Goal: Find specific page/section: Find specific page/section

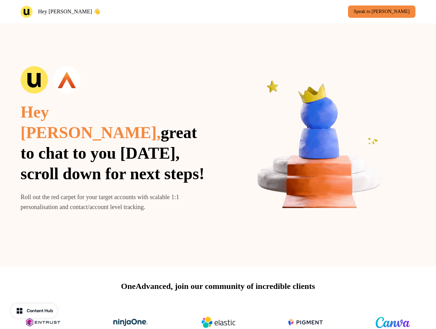
click at [218, 12] on div "Hey [PERSON_NAME] 👋 Speak to [PERSON_NAME]" at bounding box center [218, 11] width 436 height 23
click at [118, 12] on div "Hey [PERSON_NAME] 👋" at bounding box center [118, 12] width 195 height 12
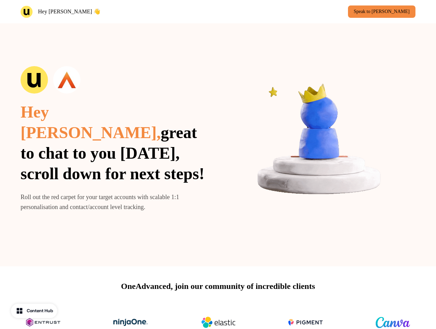
click at [318, 12] on div "Speak to [PERSON_NAME]" at bounding box center [318, 11] width 195 height 12
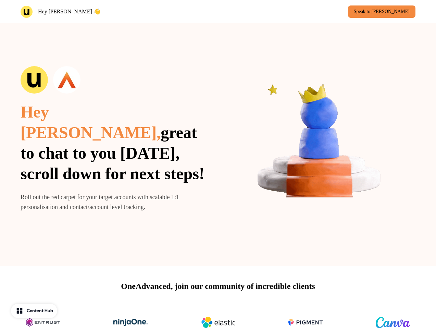
click at [218, 144] on div "Hey [PERSON_NAME], great to chat to you [DATE], scroll down for next steps! Rol…" at bounding box center [218, 144] width 436 height 243
click at [114, 144] on span "great to chat to you [DATE], scroll down for next steps!" at bounding box center [113, 152] width 184 height 59
click at [114, 90] on div at bounding box center [115, 79] width 188 height 27
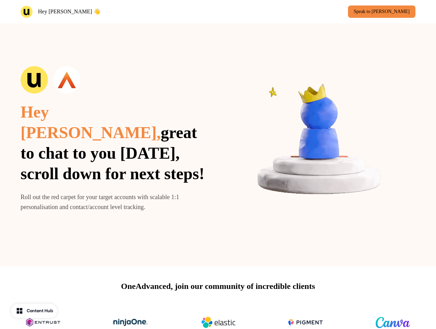
click at [321, 144] on img at bounding box center [322, 145] width 188 height 188
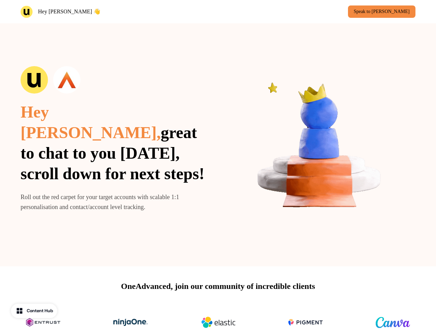
click at [218, 297] on div "OneAdvanced, join our community of incredible clients" at bounding box center [218, 310] width 436 height 89
click at [218, 316] on img at bounding box center [218, 321] width 34 height 27
click at [35, 310] on div "Content Hub" at bounding box center [40, 310] width 26 height 7
